Goal: Use online tool/utility: Utilize a website feature to perform a specific function

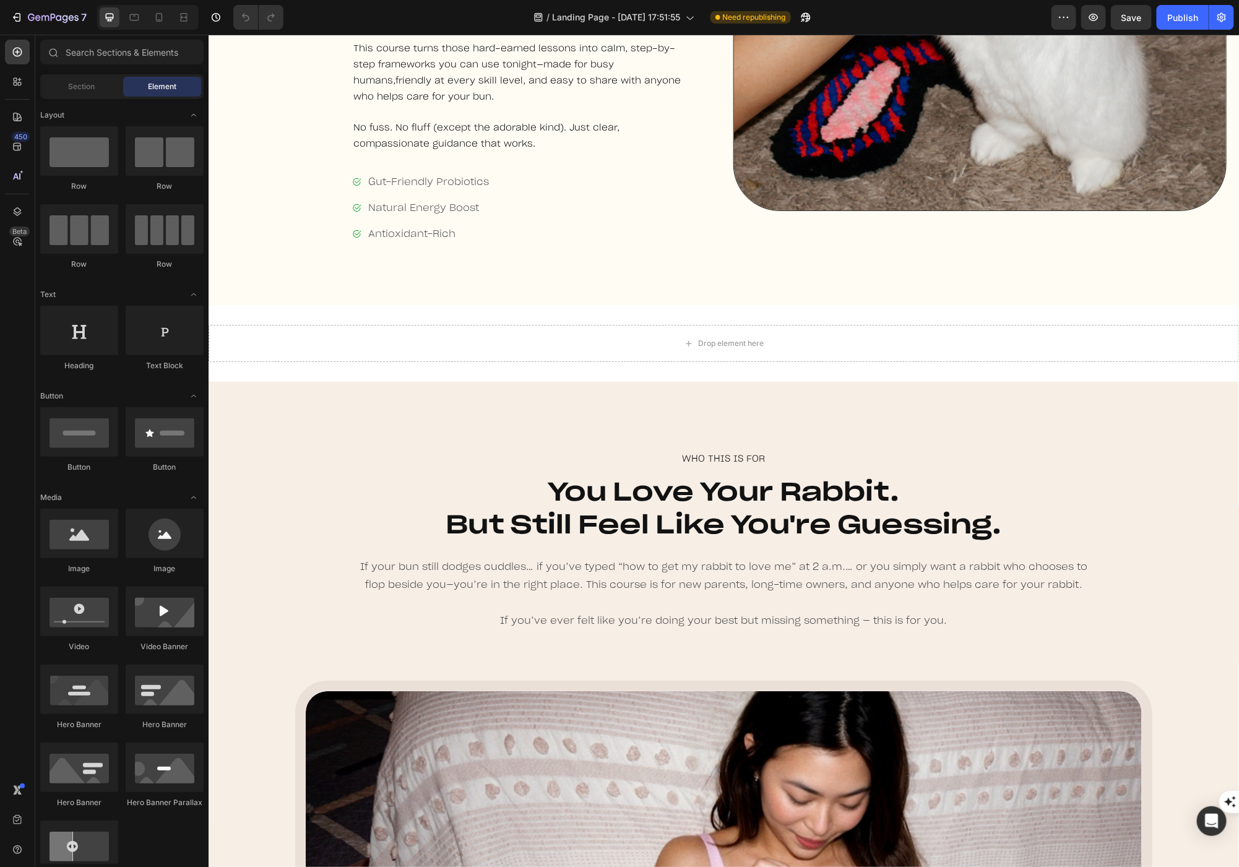
scroll to position [1257, 0]
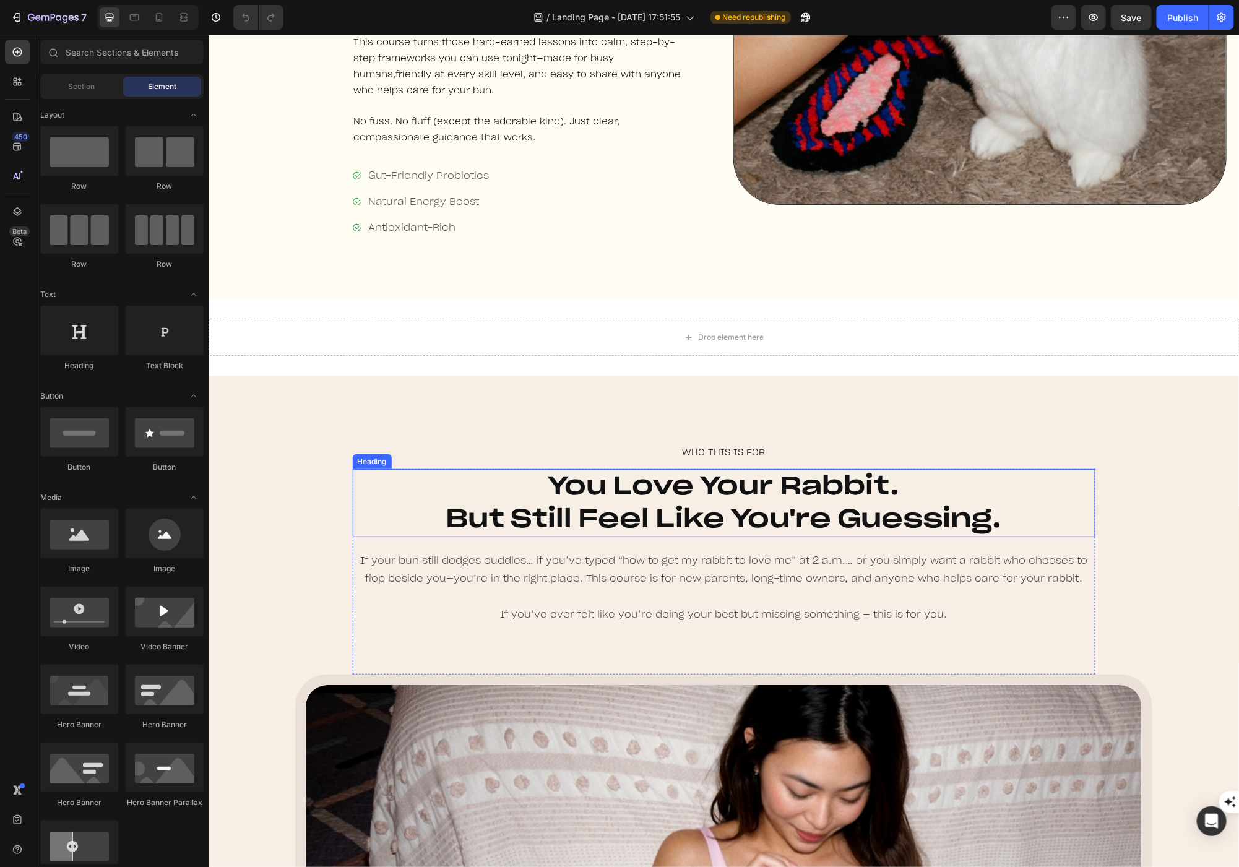
click at [572, 515] on h2 "You Love Your Rabbit. But Still Feel Like You're Guessing." at bounding box center [723, 502] width 619 height 69
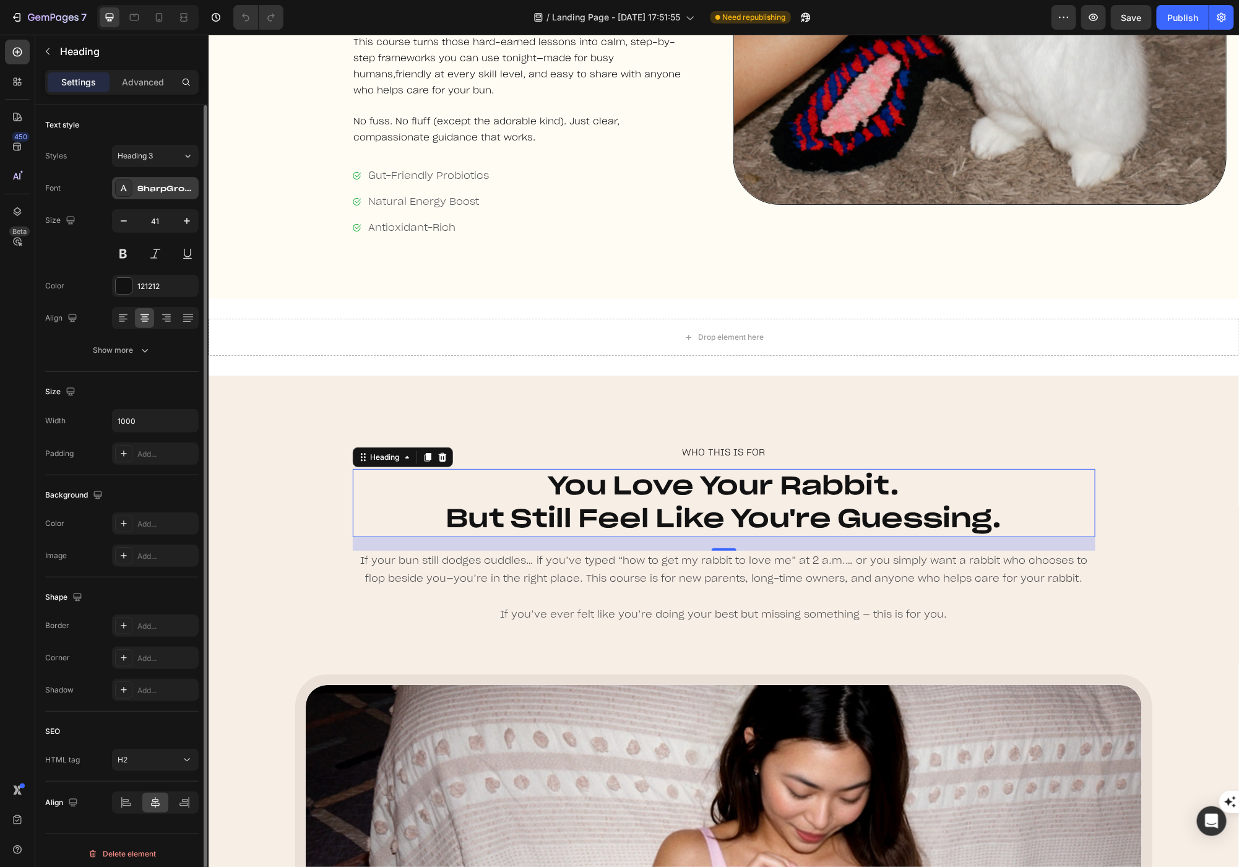
click at [137, 184] on div "SharpGrotesk-Medium25" at bounding box center [166, 188] width 58 height 11
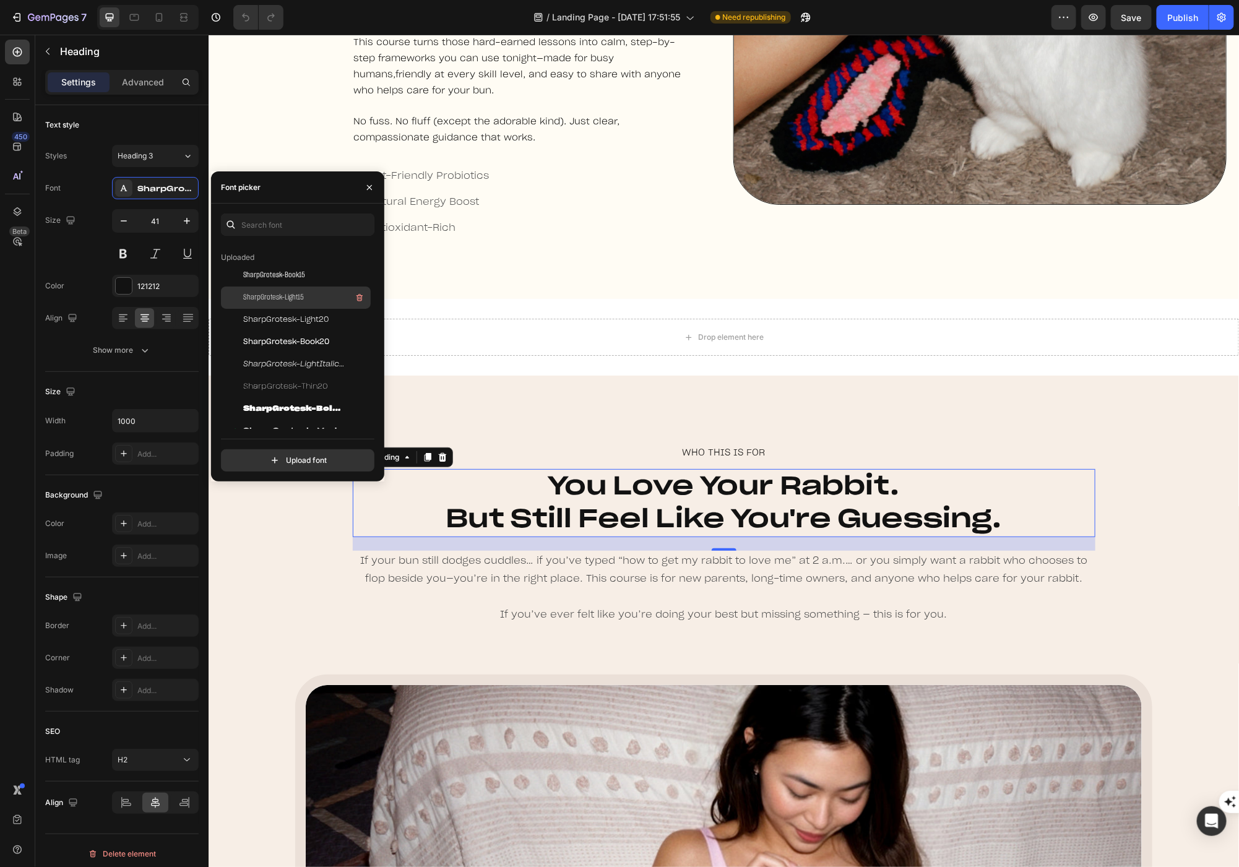
scroll to position [0, 0]
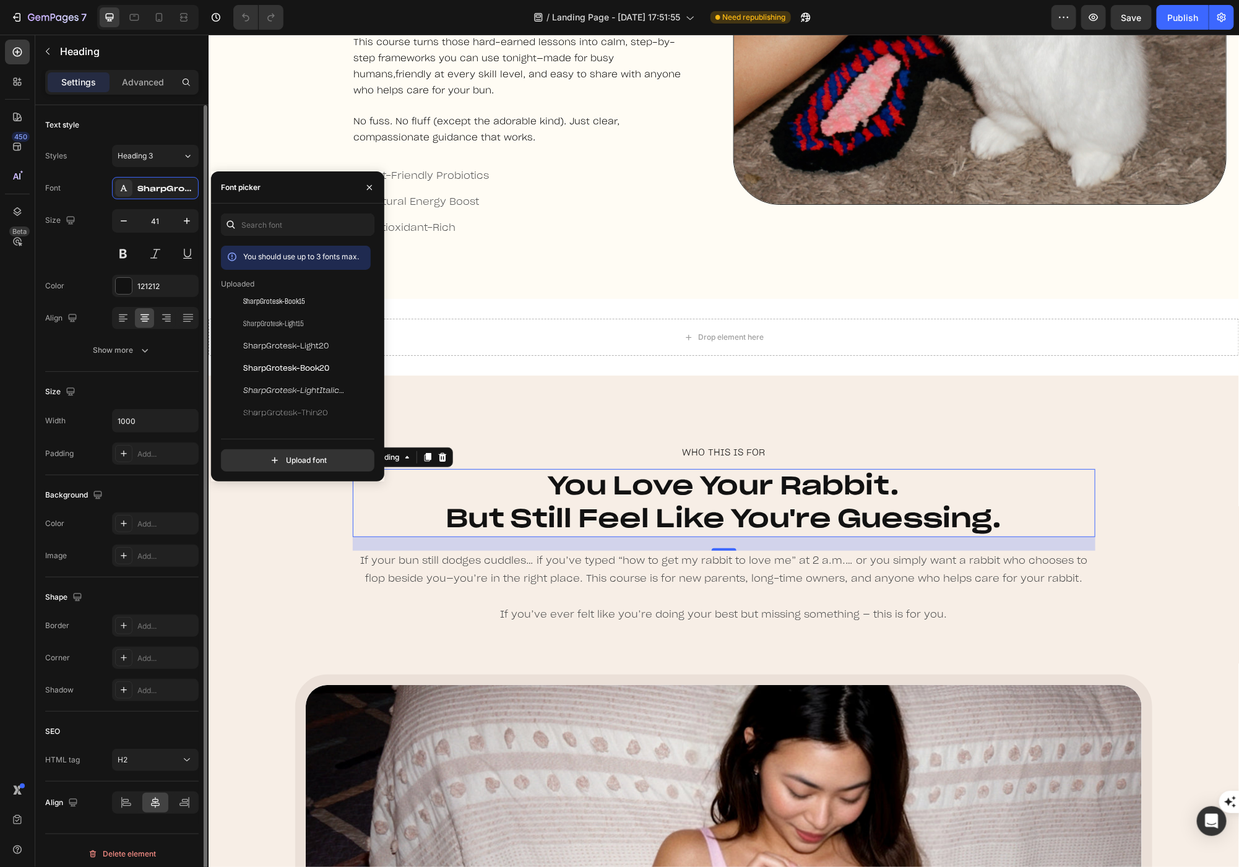
click at [134, 361] on div "Text style Styles Heading 3 Font SharpGrotesk-Medium25 Size 41 Color 121212 Ali…" at bounding box center [121, 238] width 153 height 267
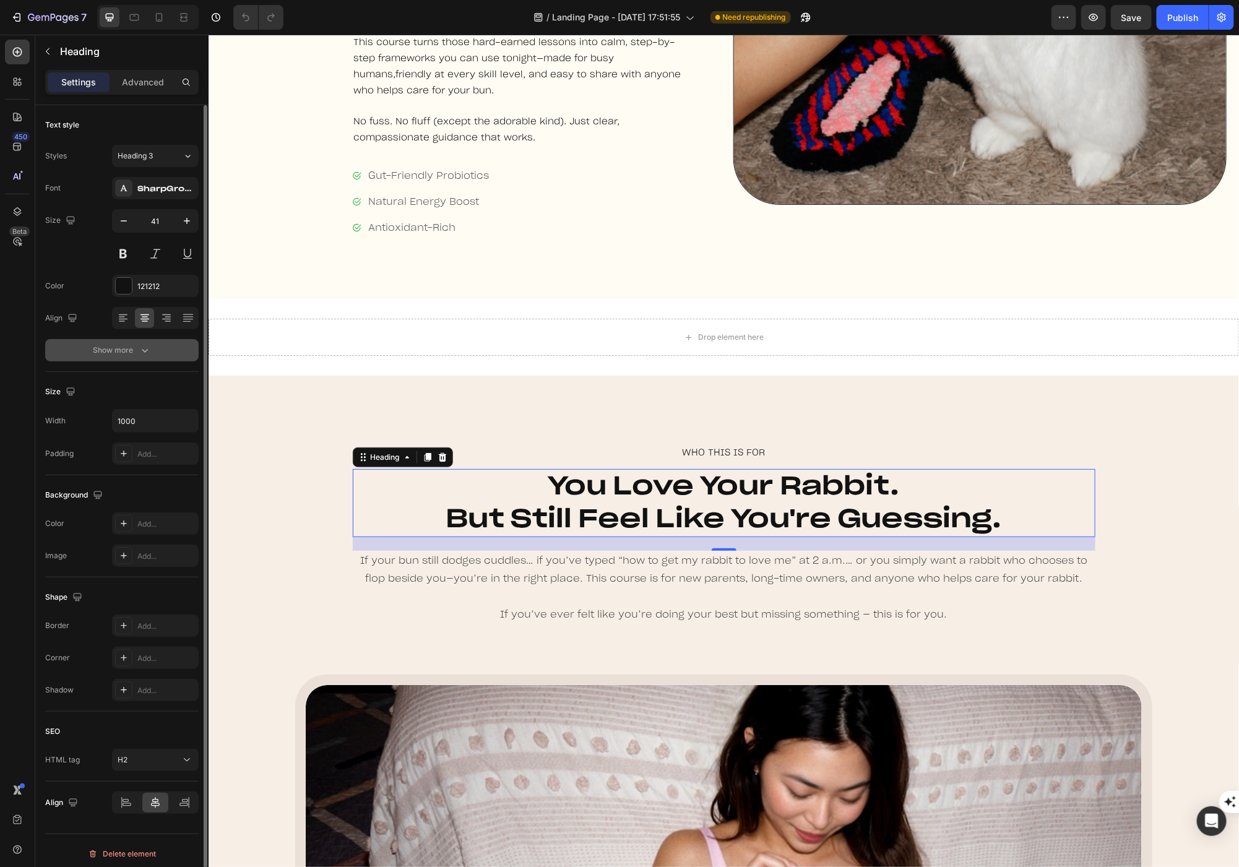
click at [134, 355] on div "Show more" at bounding box center [122, 350] width 58 height 12
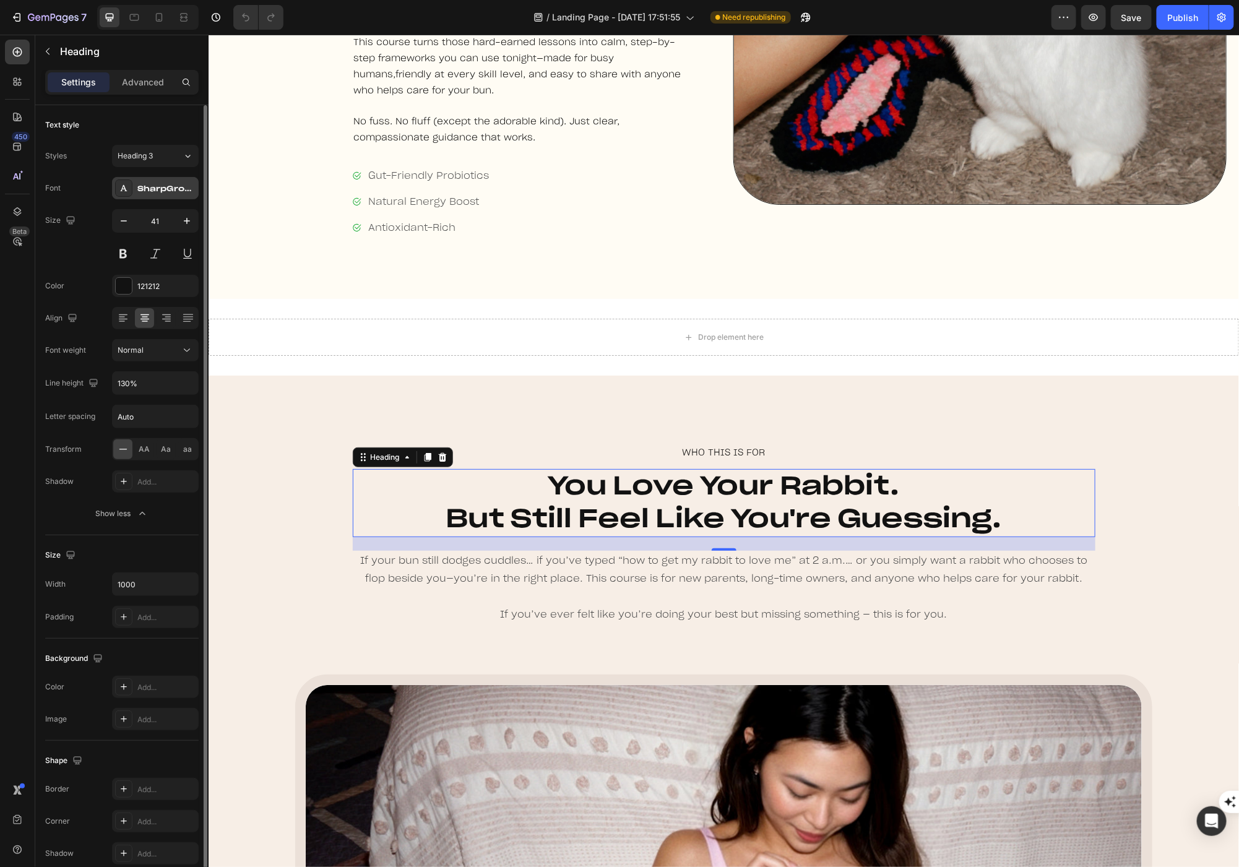
click at [174, 192] on div "SharpGrotesk-Medium25" at bounding box center [166, 188] width 58 height 11
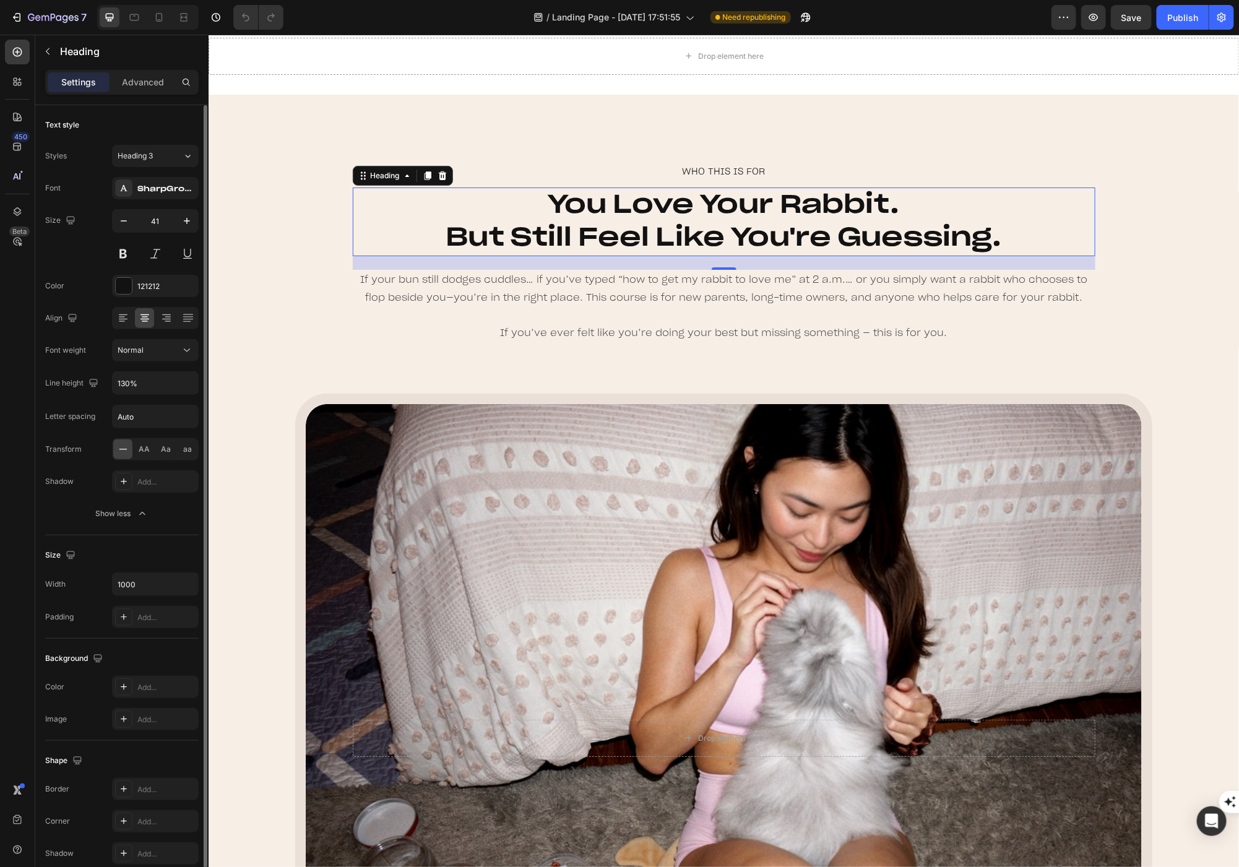
click at [84, 244] on div "Size 41" at bounding box center [121, 237] width 153 height 56
click at [144, 161] on button "Heading 3" at bounding box center [155, 156] width 87 height 22
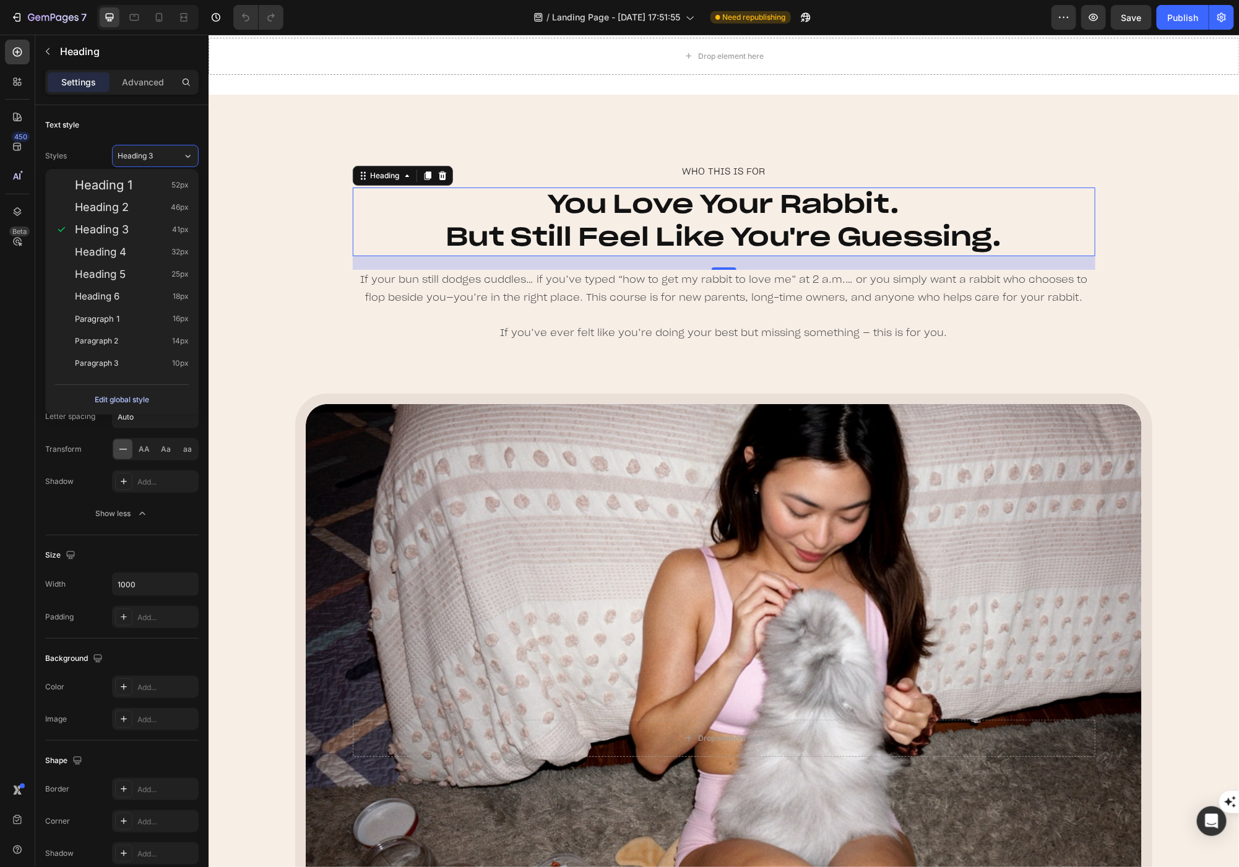
click at [104, 397] on div "Edit global style" at bounding box center [122, 399] width 54 height 15
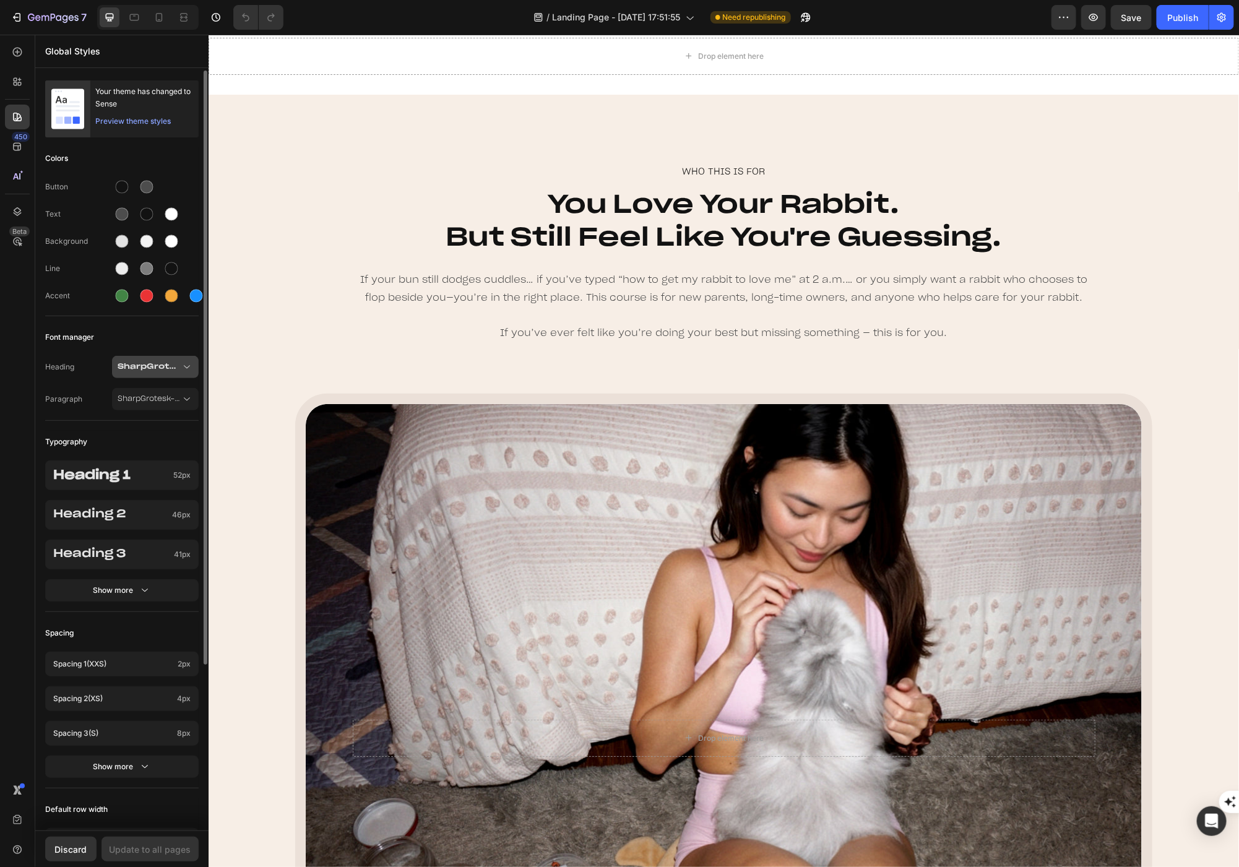
click at [158, 369] on span "SharpGrotesk-Medium25" at bounding box center [149, 367] width 63 height 9
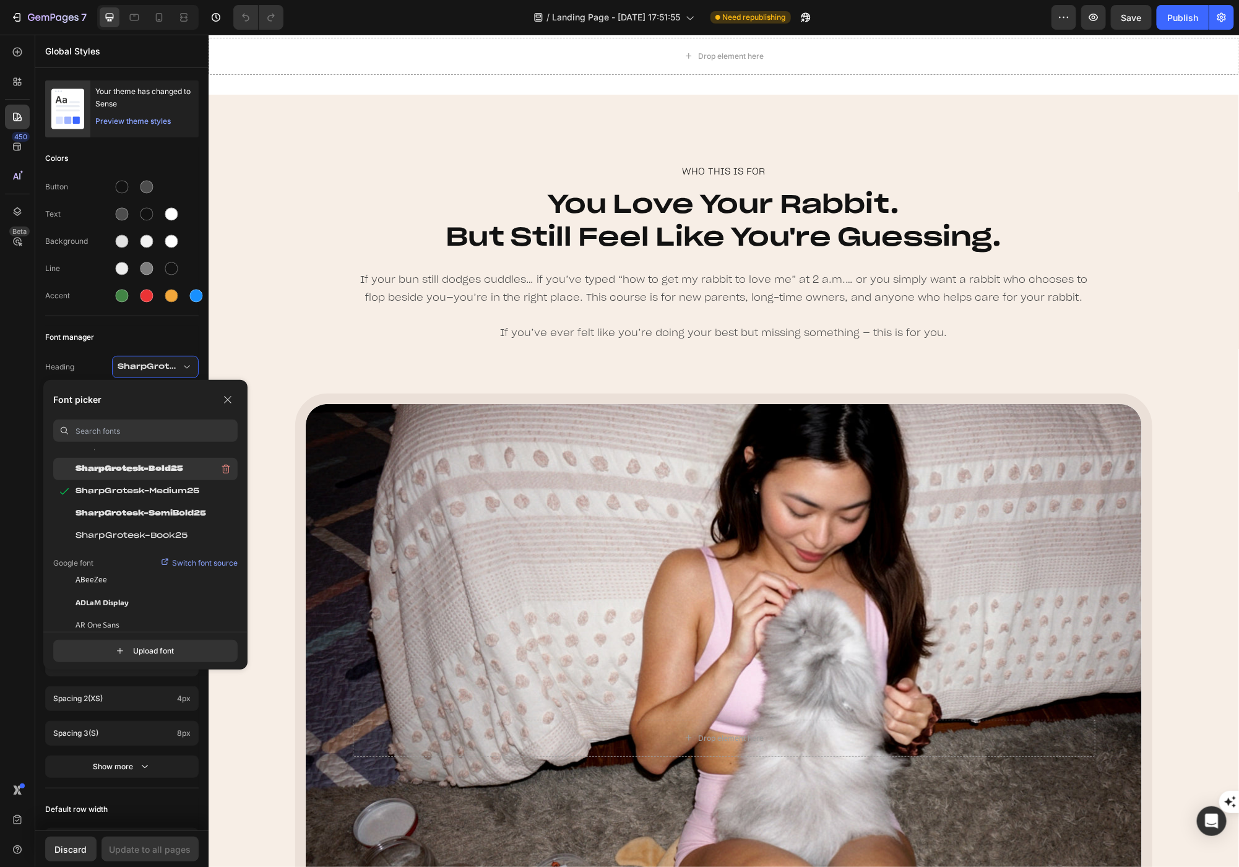
scroll to position [204, 0]
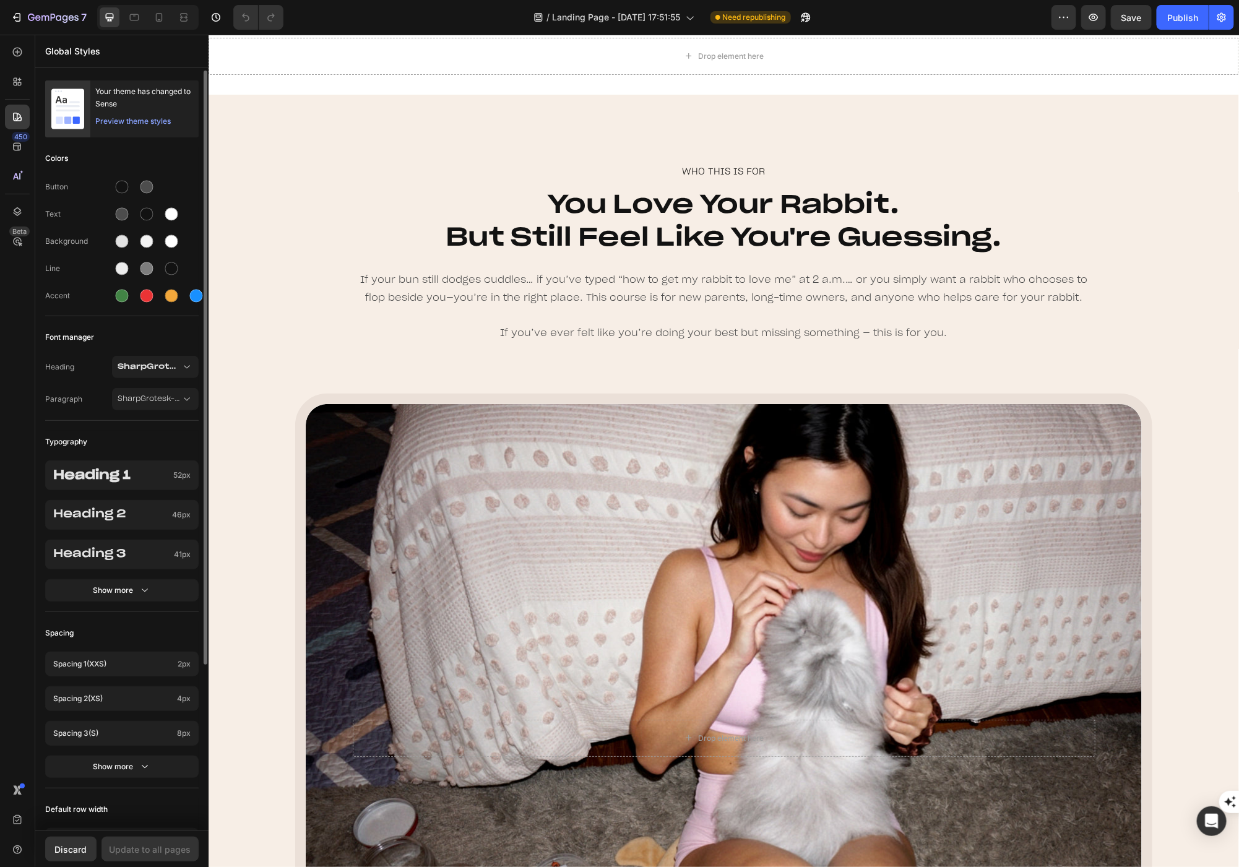
click at [129, 308] on div "Button Text Background Line Accent" at bounding box center [121, 243] width 153 height 146
click at [158, 406] on button "SharpGrotesk-Light20" at bounding box center [155, 399] width 87 height 22
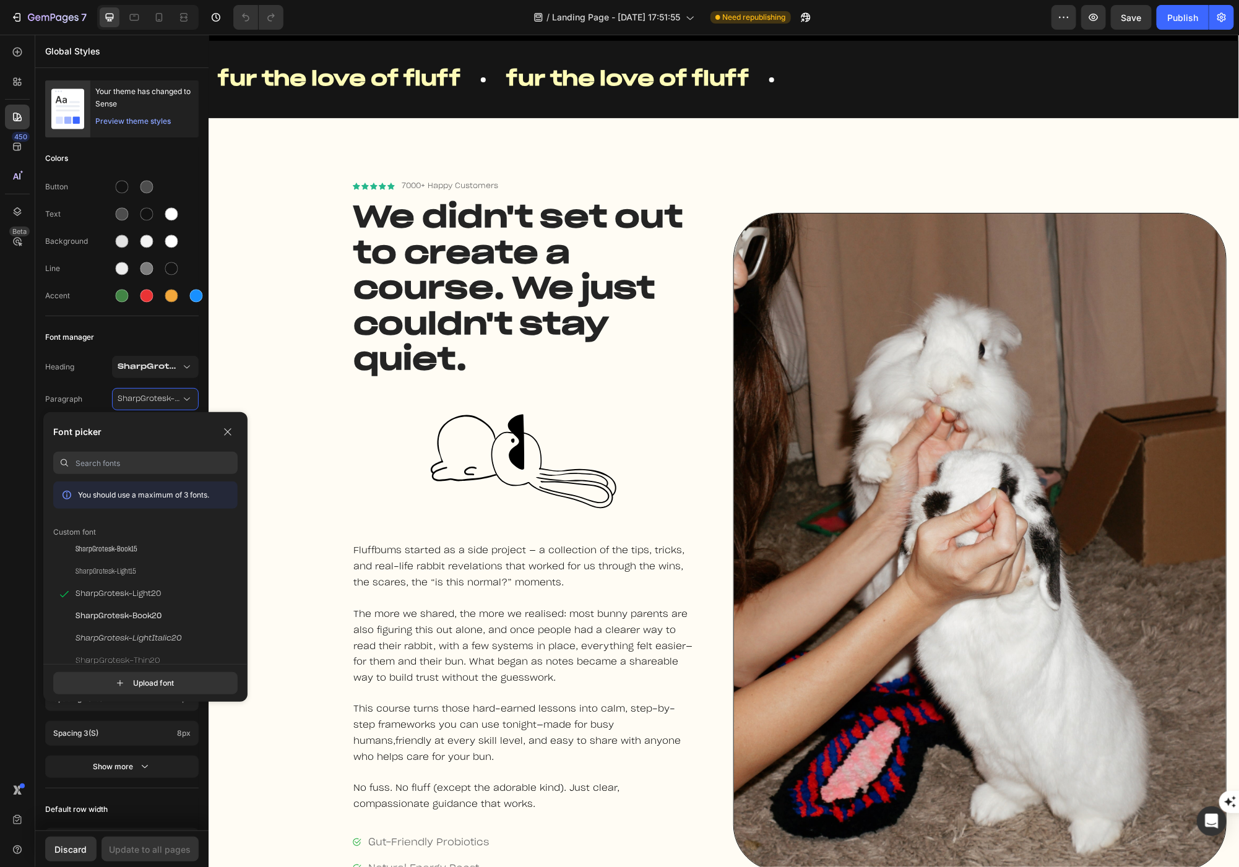
scroll to position [0, 0]
